Goal: Task Accomplishment & Management: Complete application form

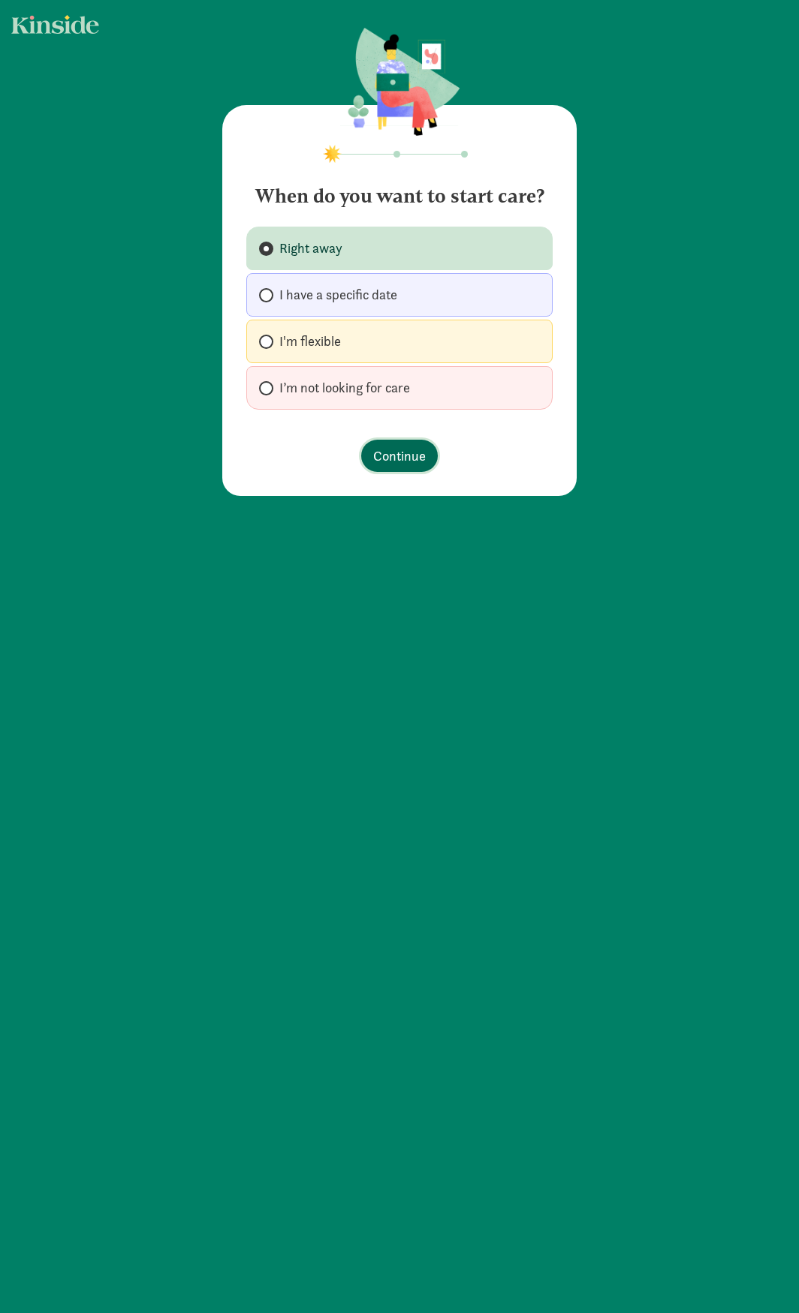
click at [399, 453] on span "Continue" at bounding box center [399, 456] width 53 height 20
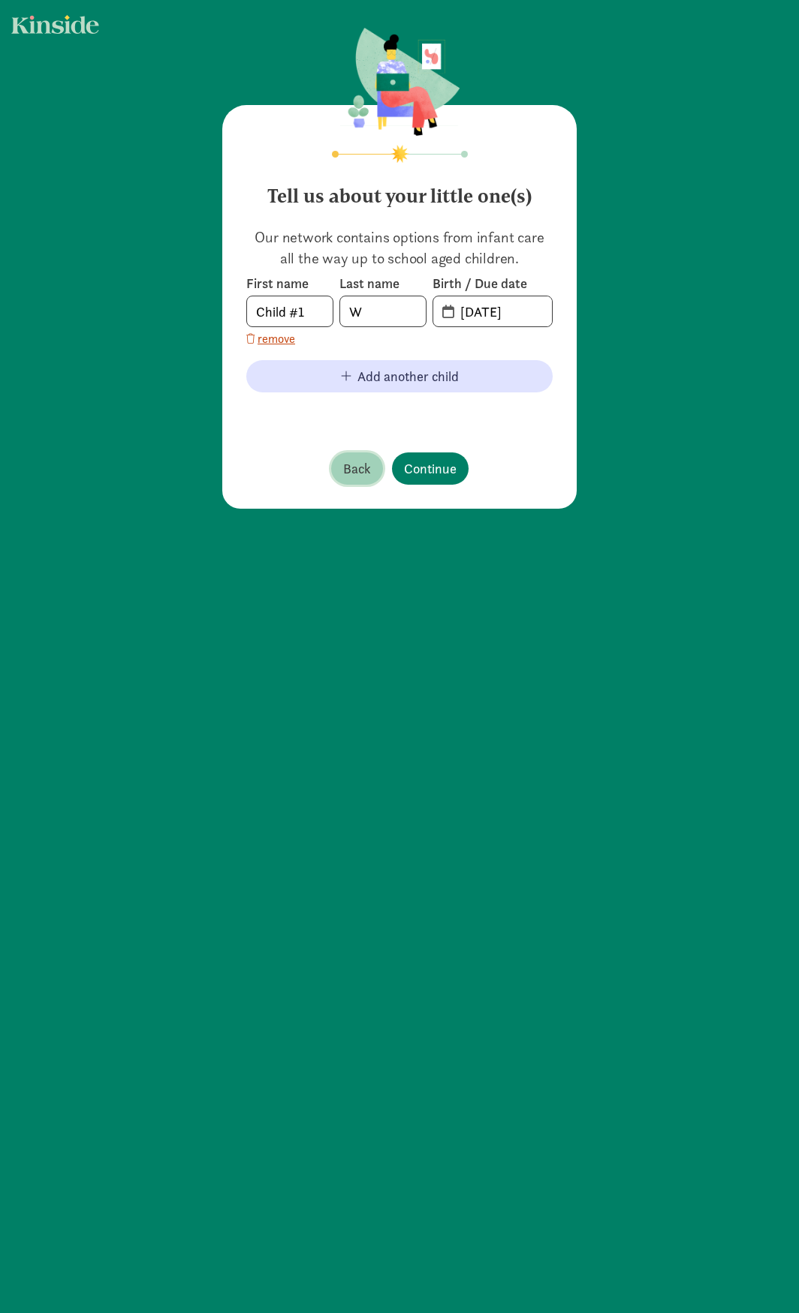
click at [353, 460] on span "Back" at bounding box center [357, 469] width 28 height 20
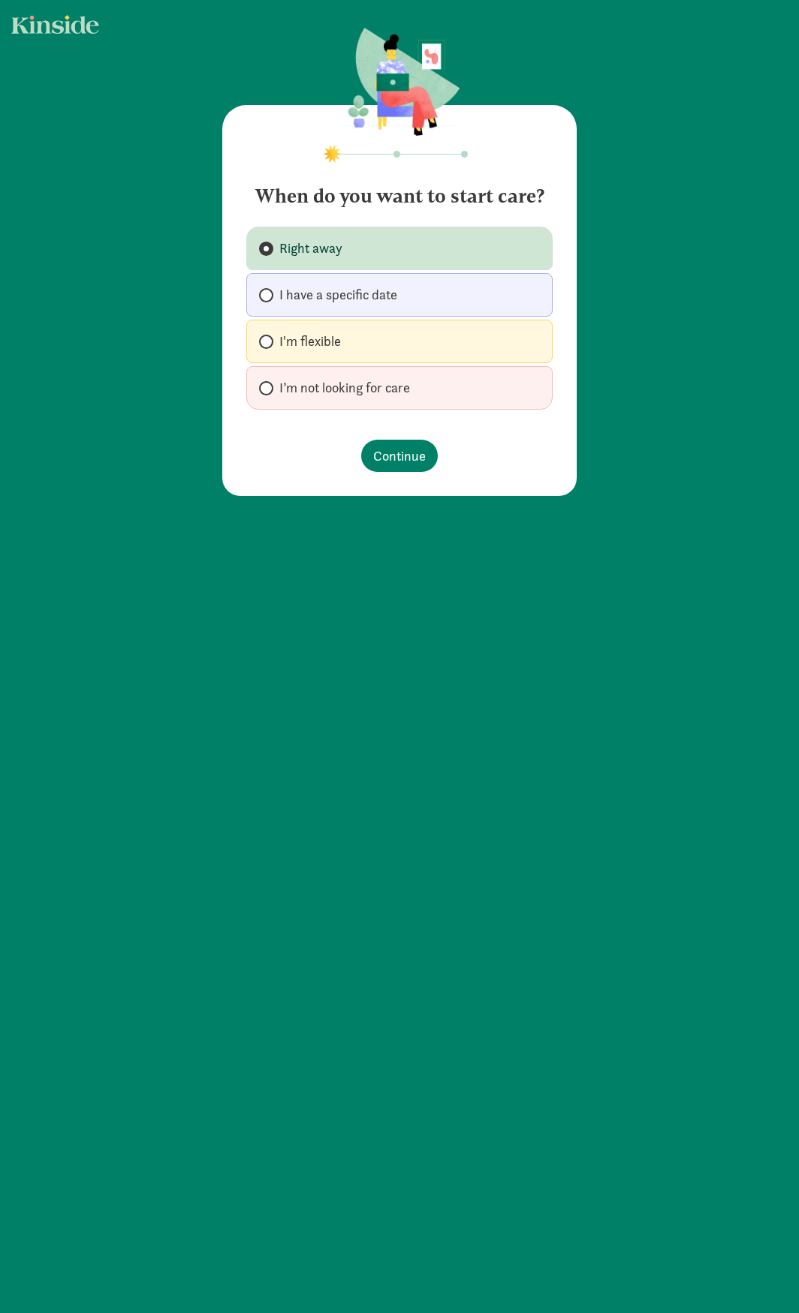
click at [293, 390] on span "I’m not looking for care" at bounding box center [344, 388] width 131 height 18
click at [269, 390] on input "I’m not looking for care" at bounding box center [264, 388] width 10 height 10
radio input "true"
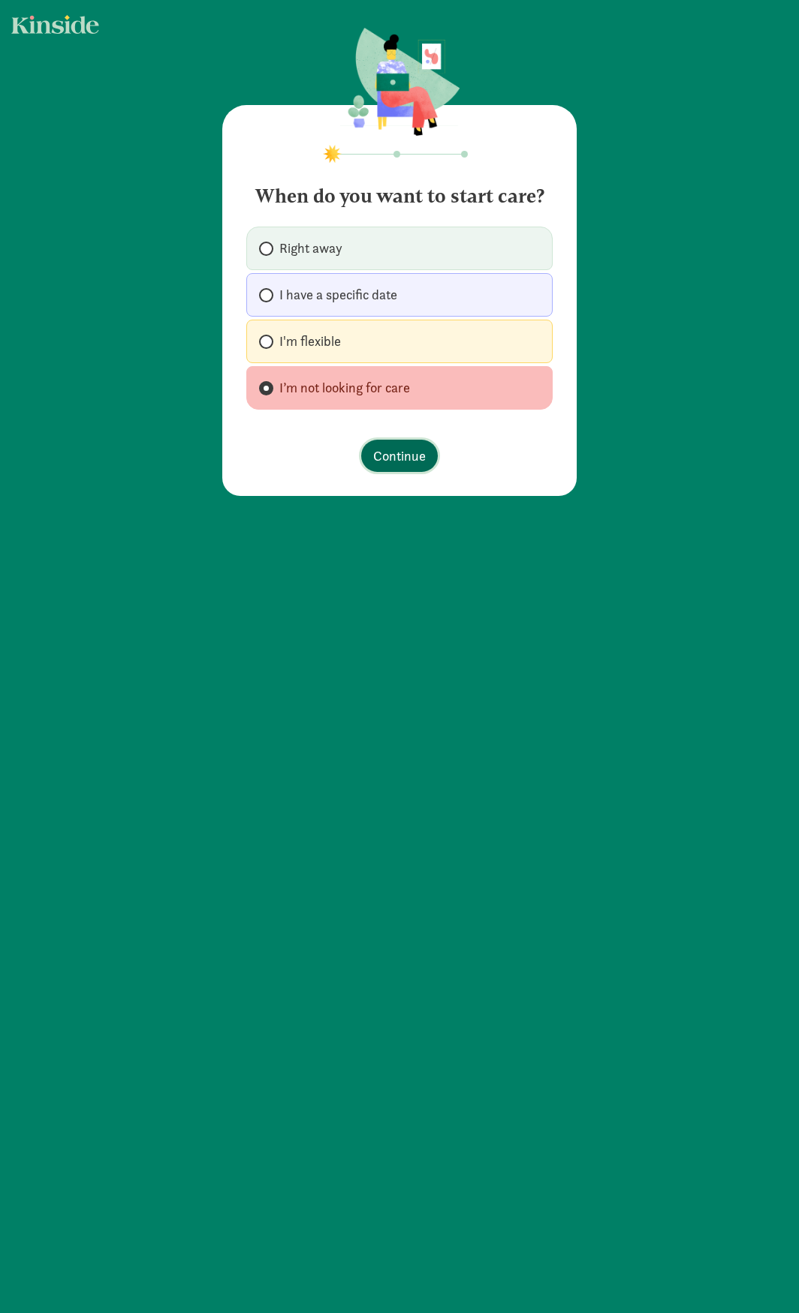
click at [396, 450] on span "Continue" at bounding box center [399, 456] width 53 height 20
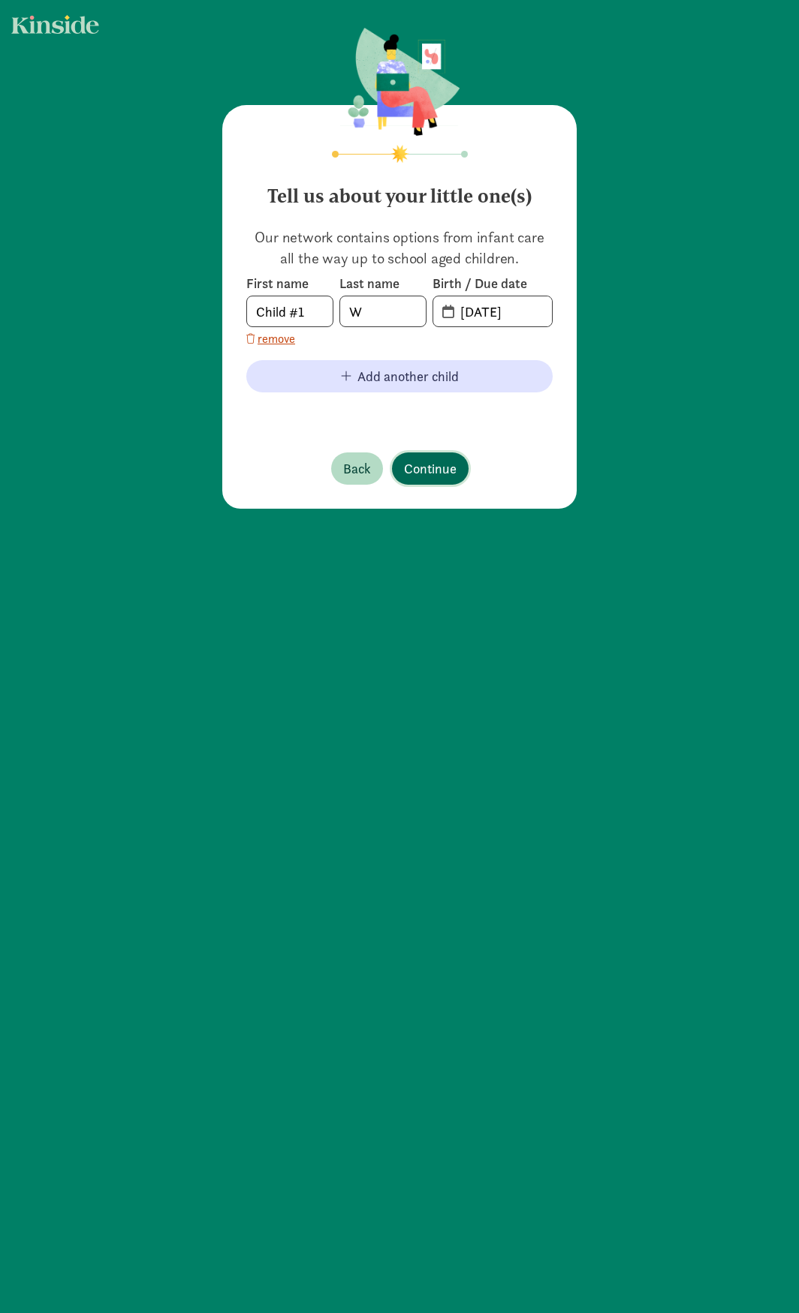
click at [425, 468] on span "Continue" at bounding box center [430, 469] width 53 height 20
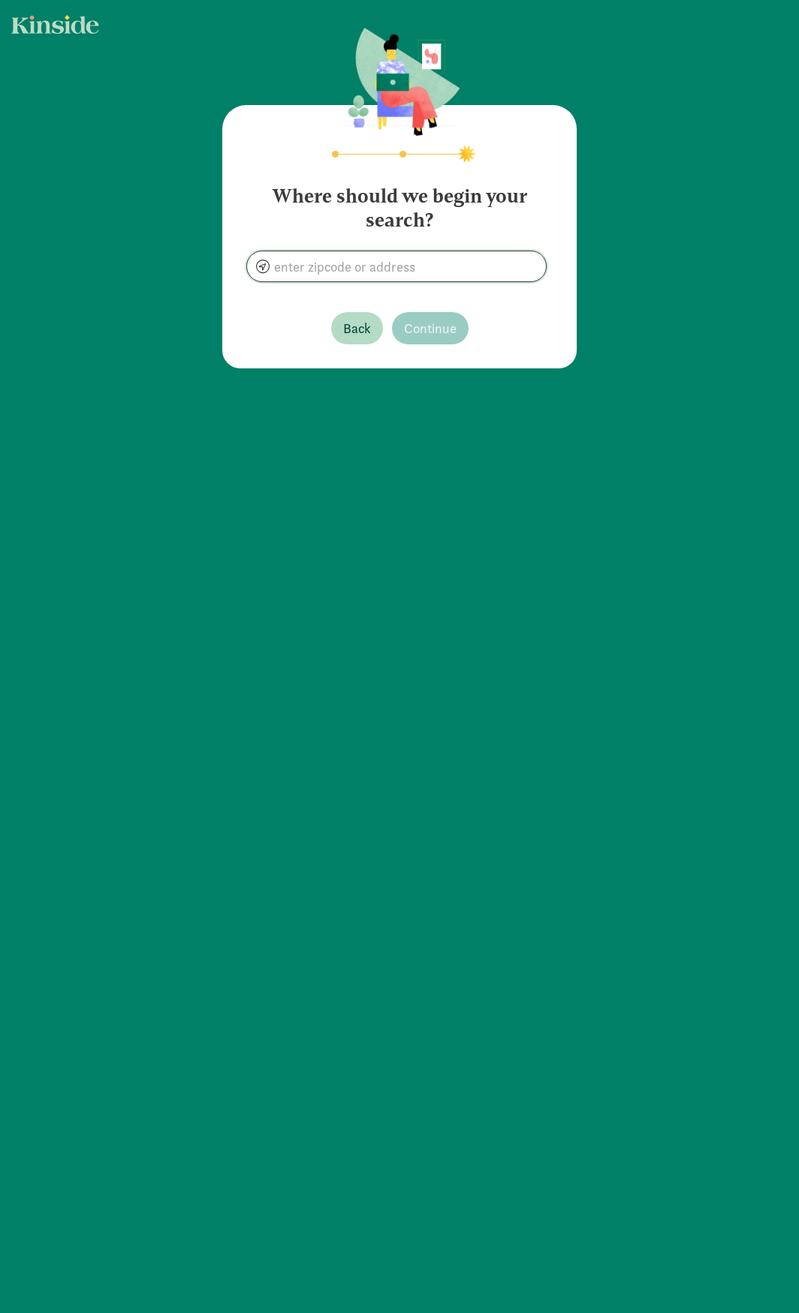
click at [430, 265] on input at bounding box center [396, 266] width 299 height 30
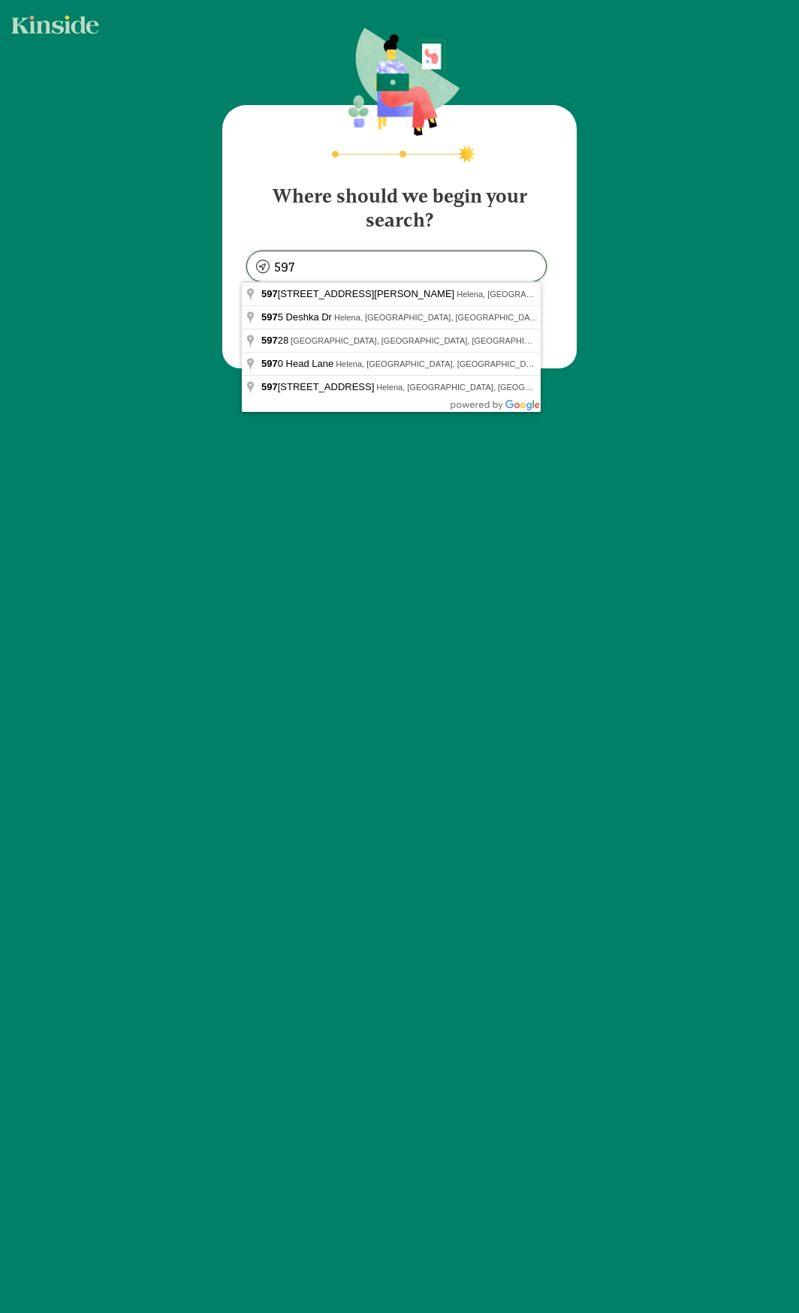
click at [355, 267] on input "597" at bounding box center [396, 266] width 299 height 30
type input "[GEOGRAPHIC_DATA], [GEOGRAPHIC_DATA]"
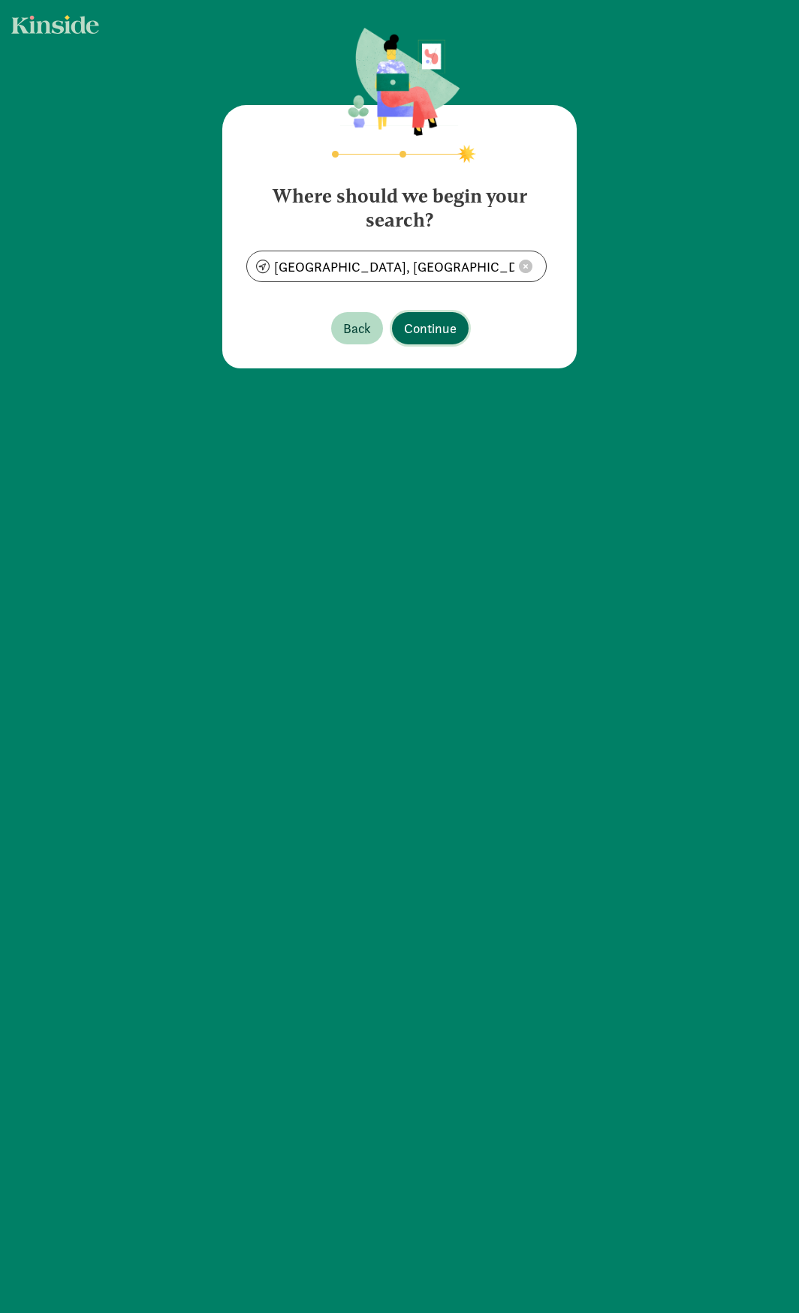
click at [404, 332] on span "Continue" at bounding box center [430, 328] width 53 height 20
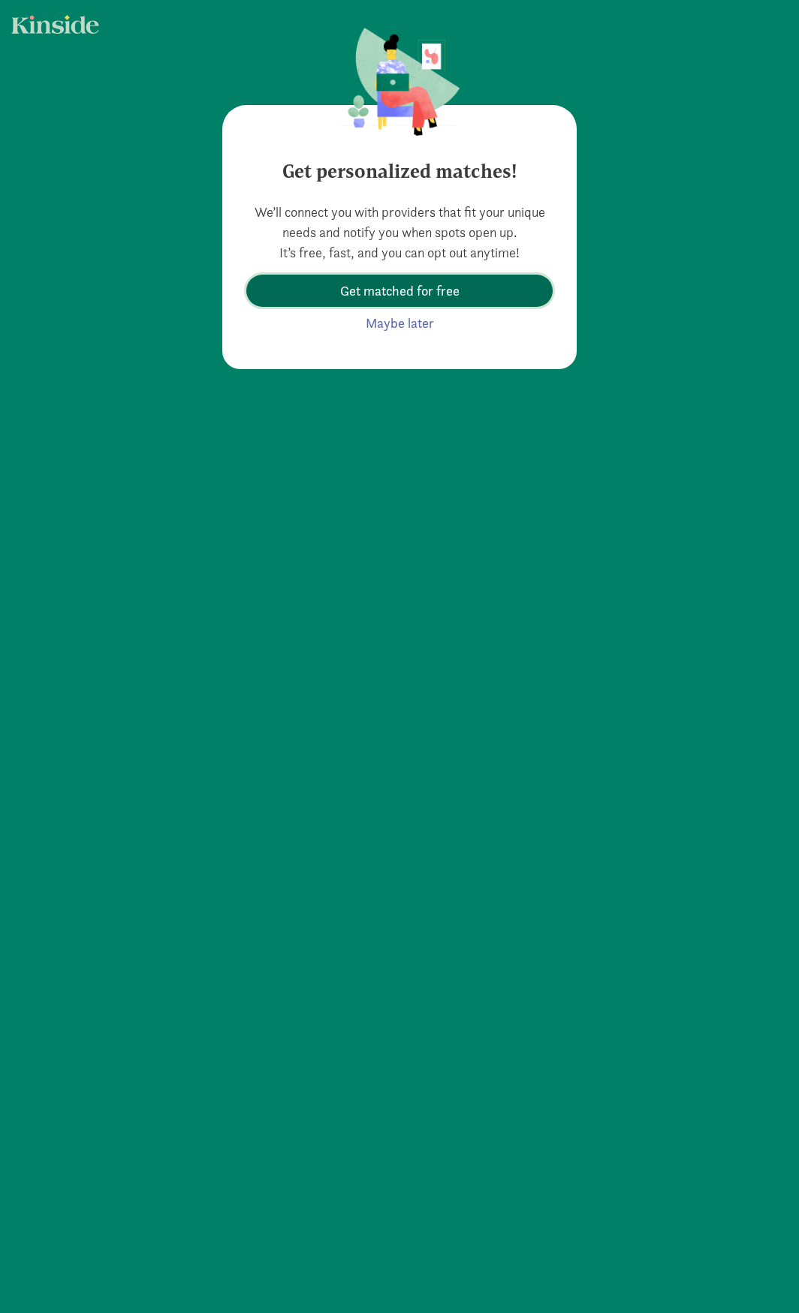
click at [411, 290] on span "Get matched for free" at bounding box center [399, 291] width 119 height 20
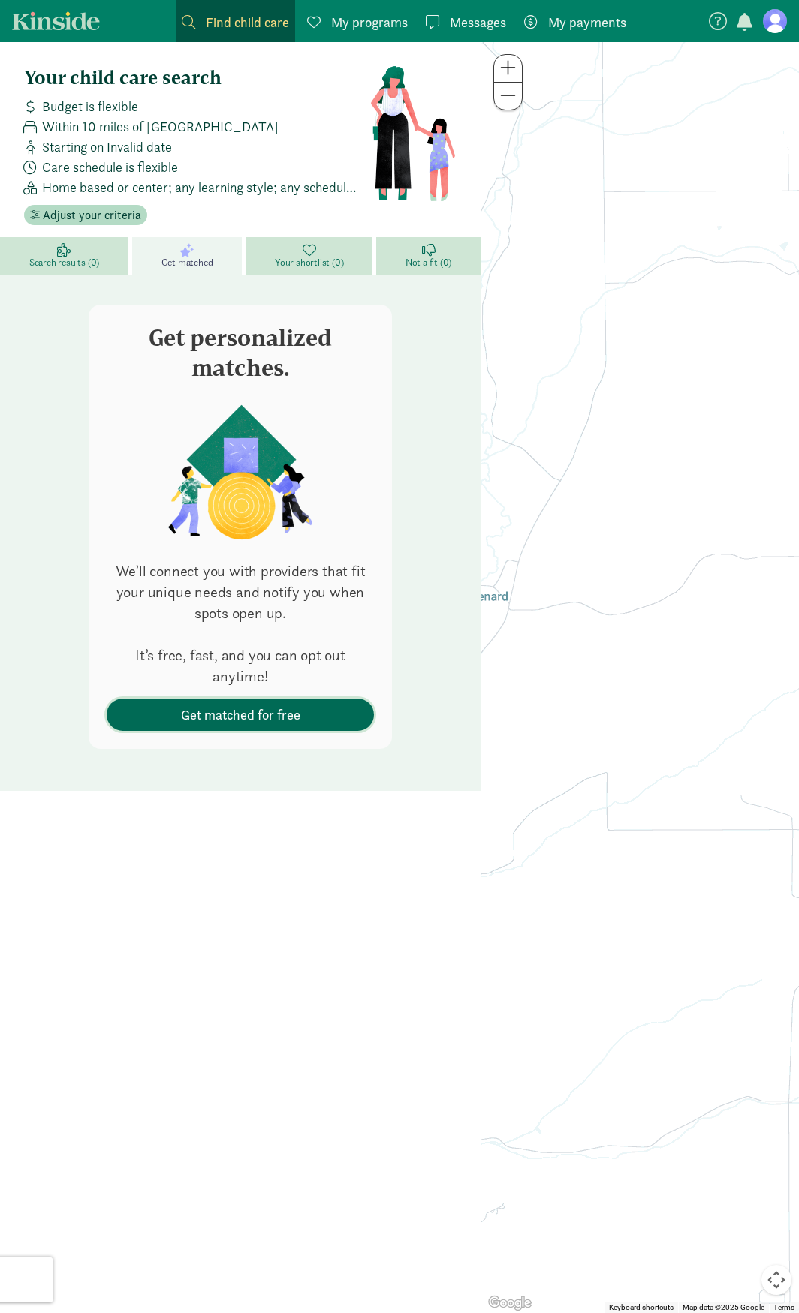
click at [278, 705] on span "Get matched for free" at bounding box center [240, 715] width 119 height 20
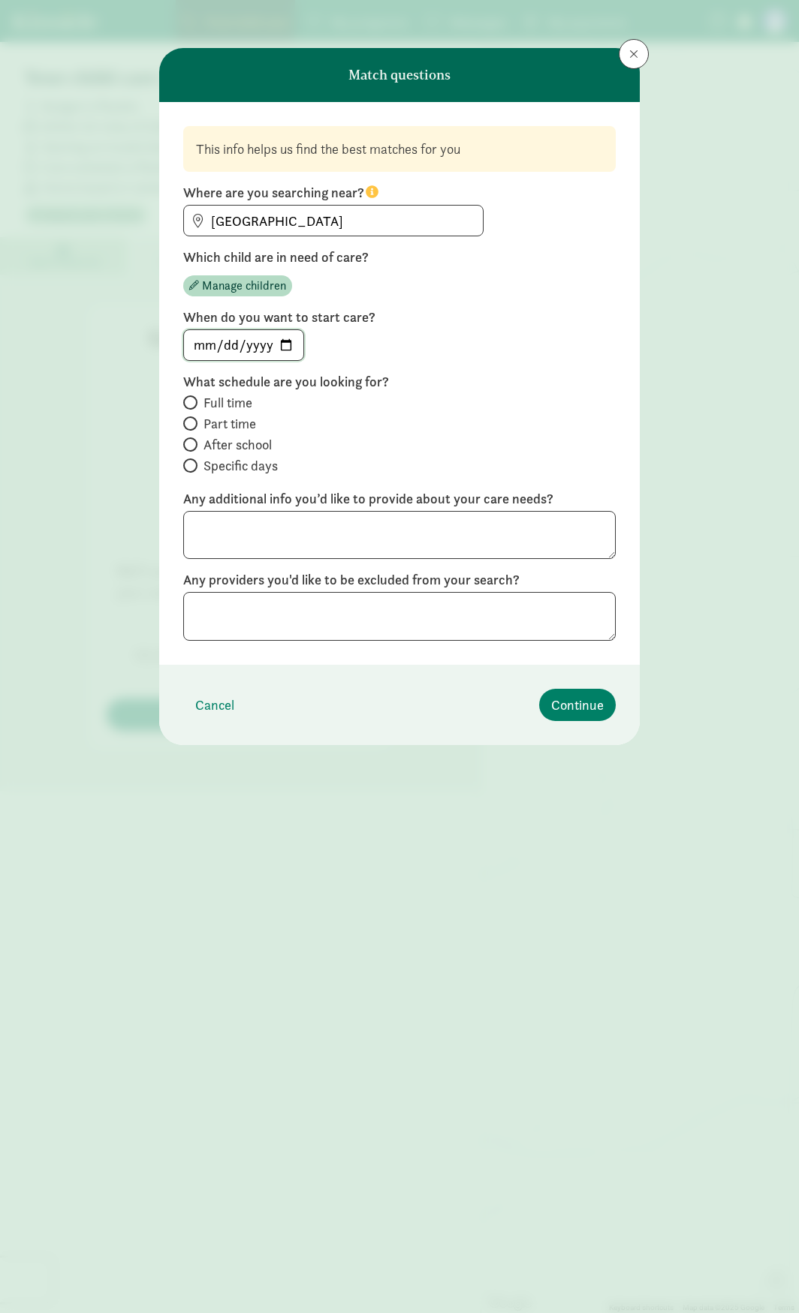
click at [291, 347] on input "date" at bounding box center [243, 345] width 119 height 30
type input "[DATE]"
click at [194, 401] on span at bounding box center [190, 403] width 14 height 14
click at [193, 401] on input "Full time" at bounding box center [188, 403] width 10 height 10
radio input "true"
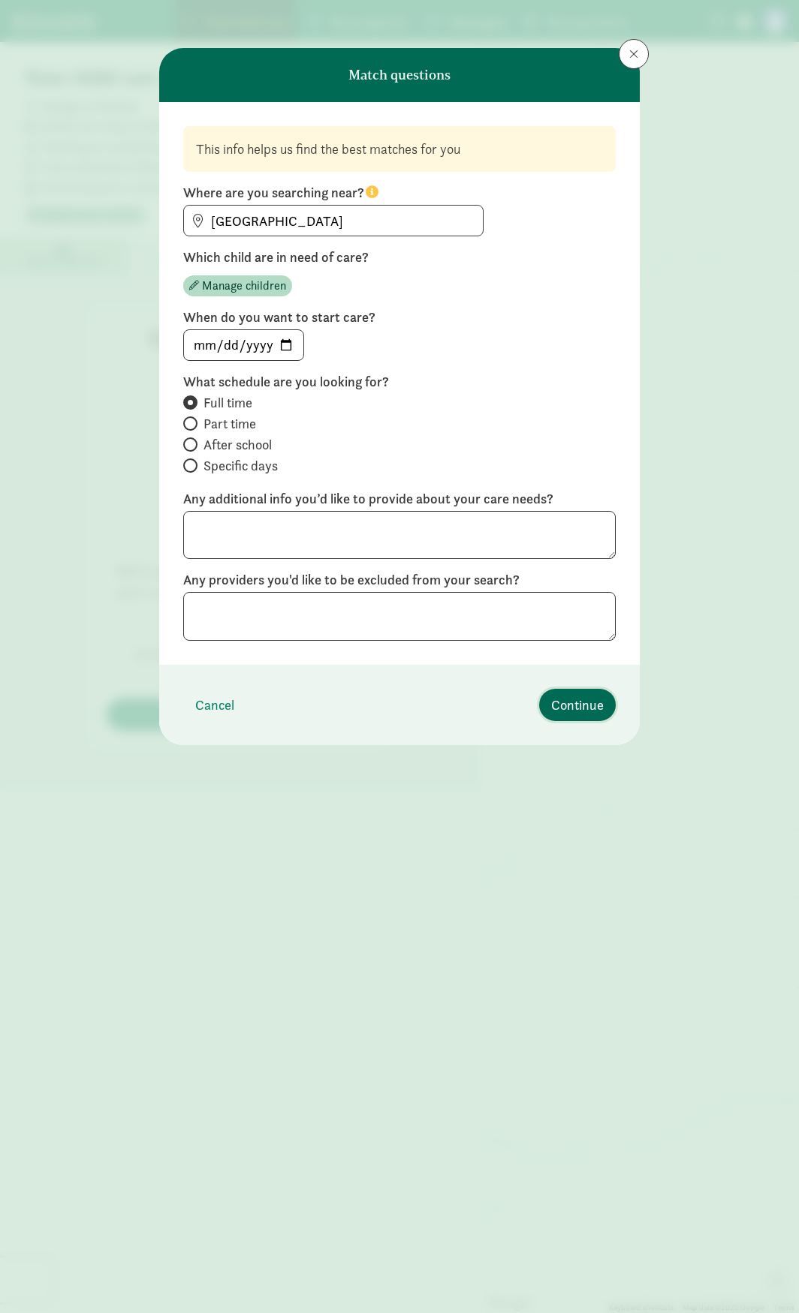
click at [561, 702] on span "Continue" at bounding box center [577, 705] width 53 height 20
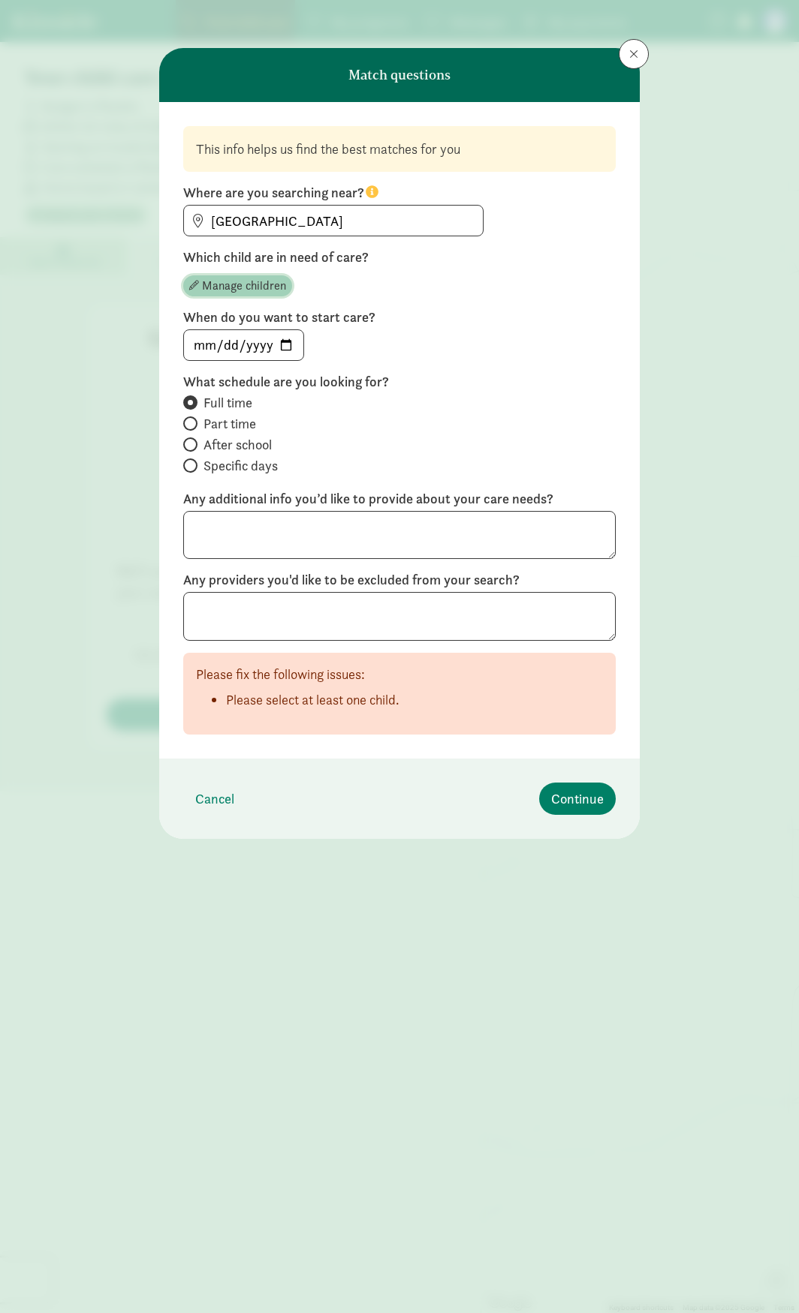
click at [243, 284] on span "Manage children" at bounding box center [244, 286] width 84 height 18
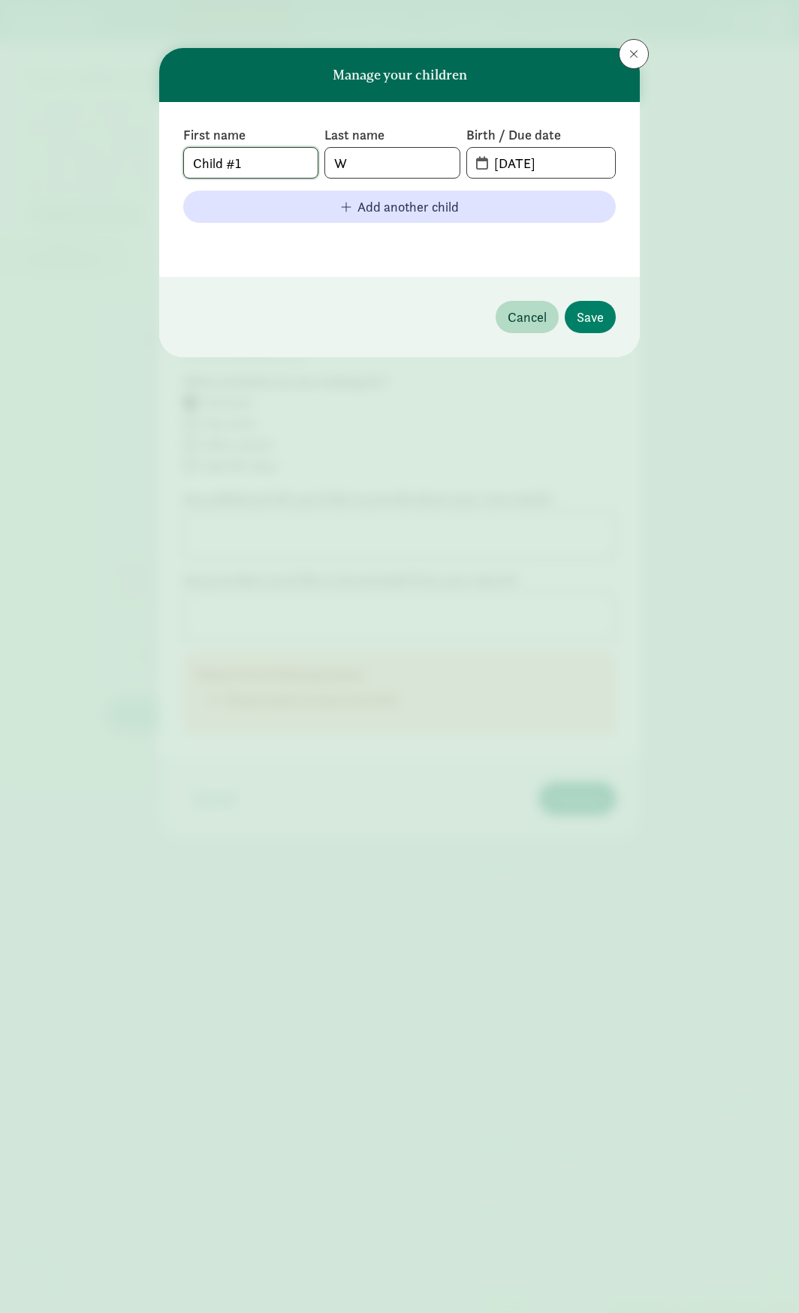
click at [245, 158] on input "Child #1" at bounding box center [251, 163] width 134 height 30
click at [588, 325] on span "Save" at bounding box center [589, 317] width 27 height 20
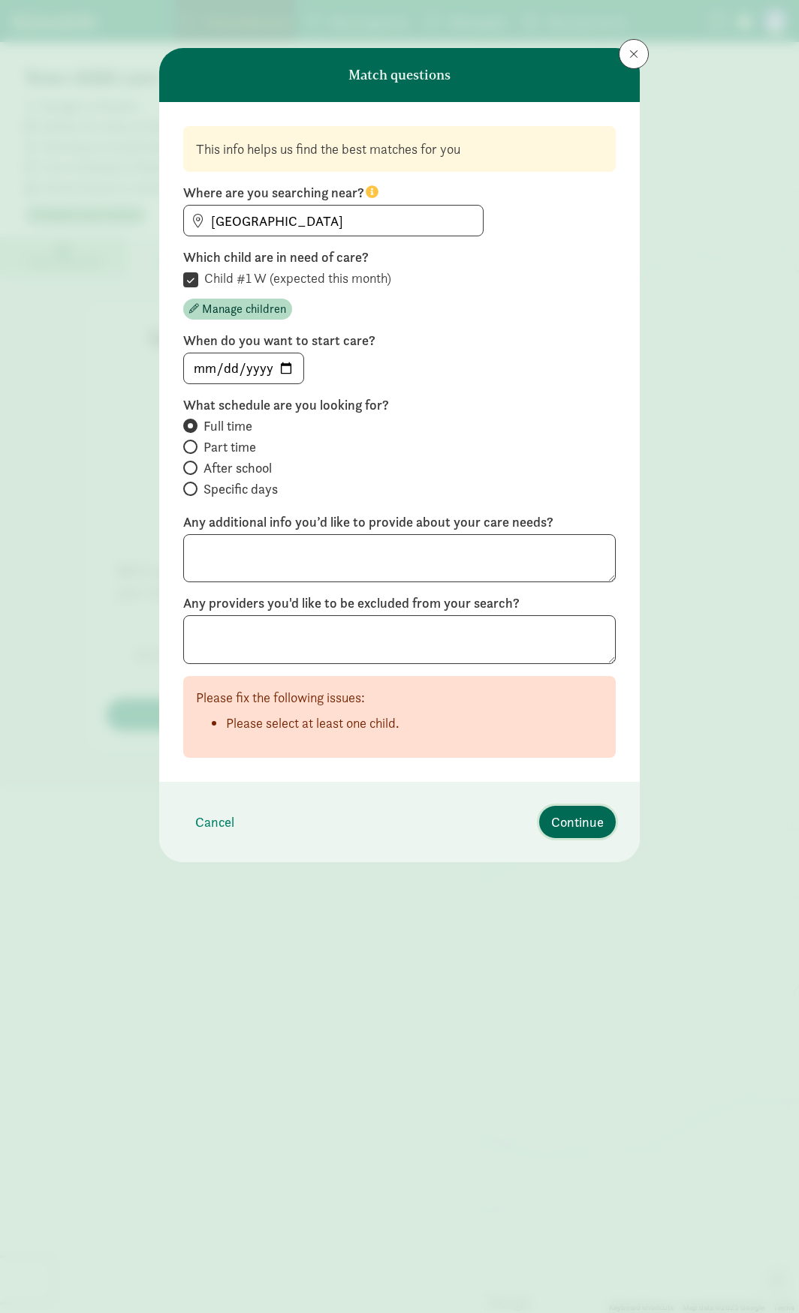
click at [580, 826] on span "Continue" at bounding box center [577, 822] width 53 height 20
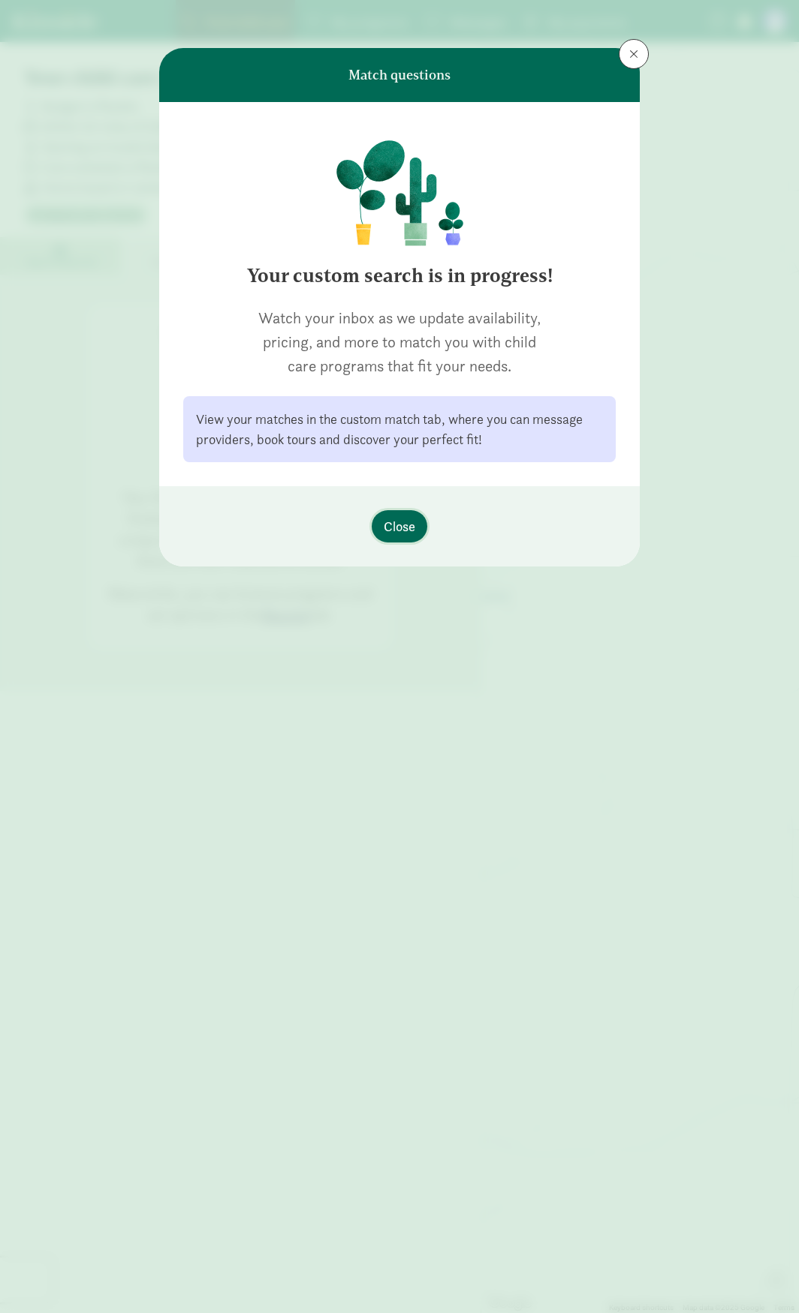
click at [407, 521] on span "Close" at bounding box center [399, 526] width 32 height 20
